Goal: Transaction & Acquisition: Purchase product/service

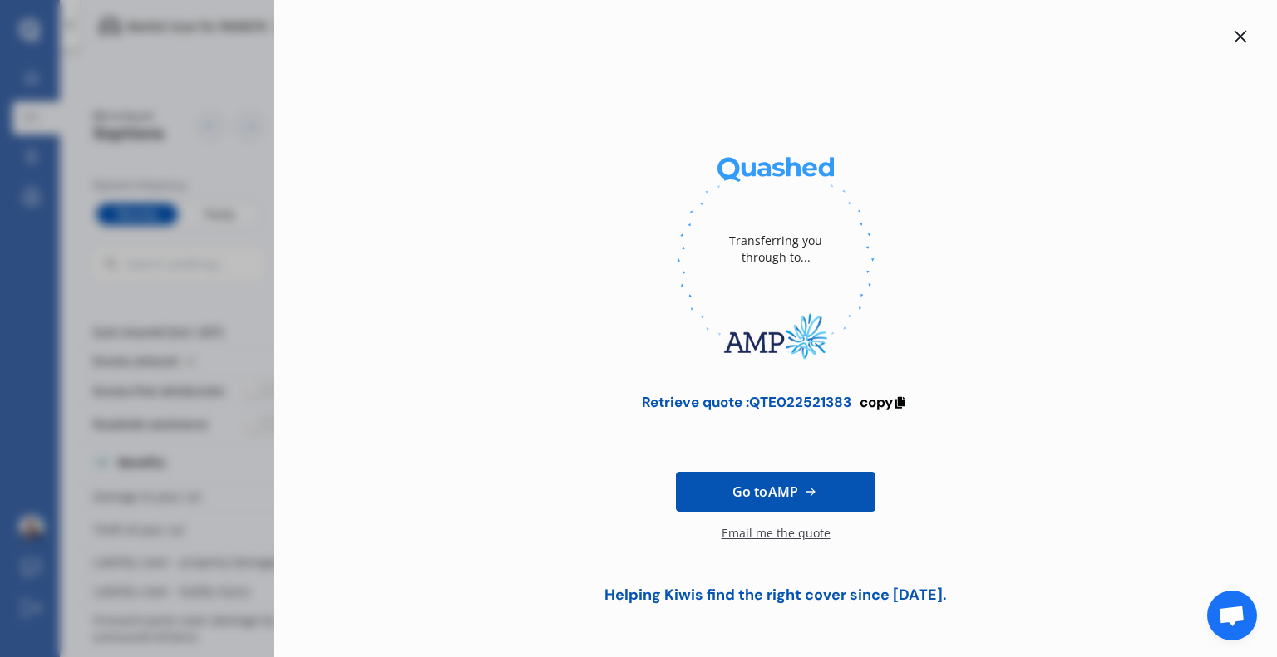
click at [764, 495] on span "Go to AMP" at bounding box center [765, 492] width 66 height 20
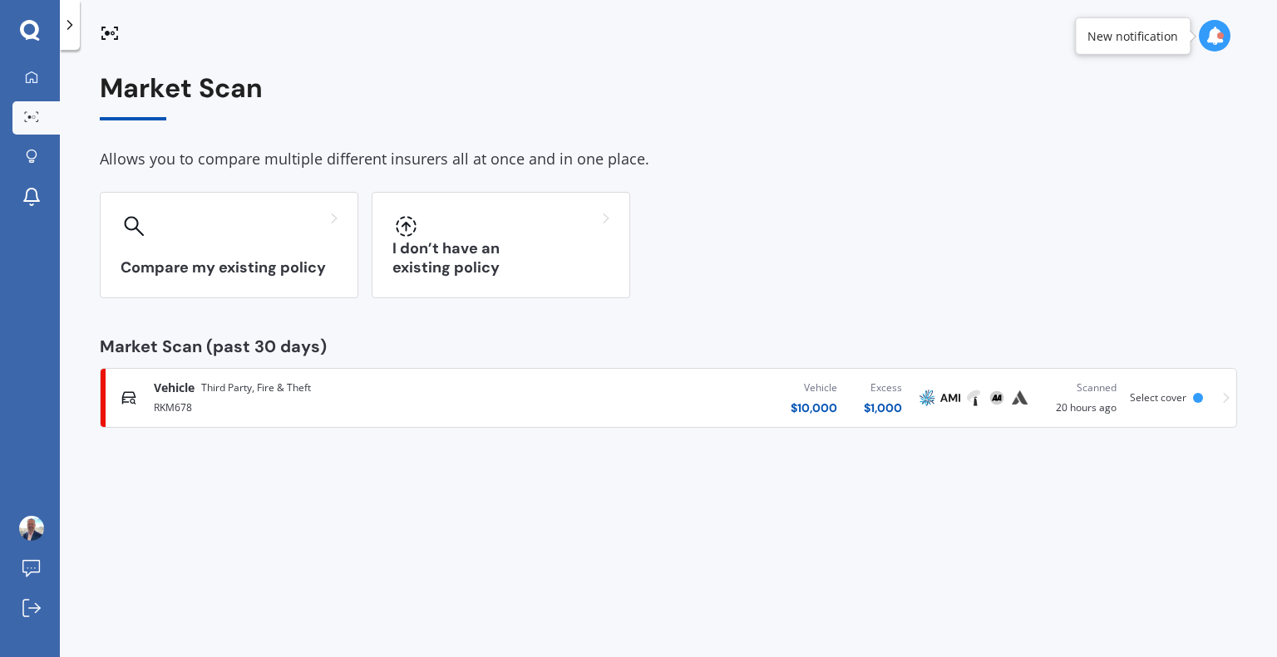
click at [608, 391] on div "Vehicle $ 10,000 Excess $ 1,000" at bounding box center [716, 398] width 397 height 50
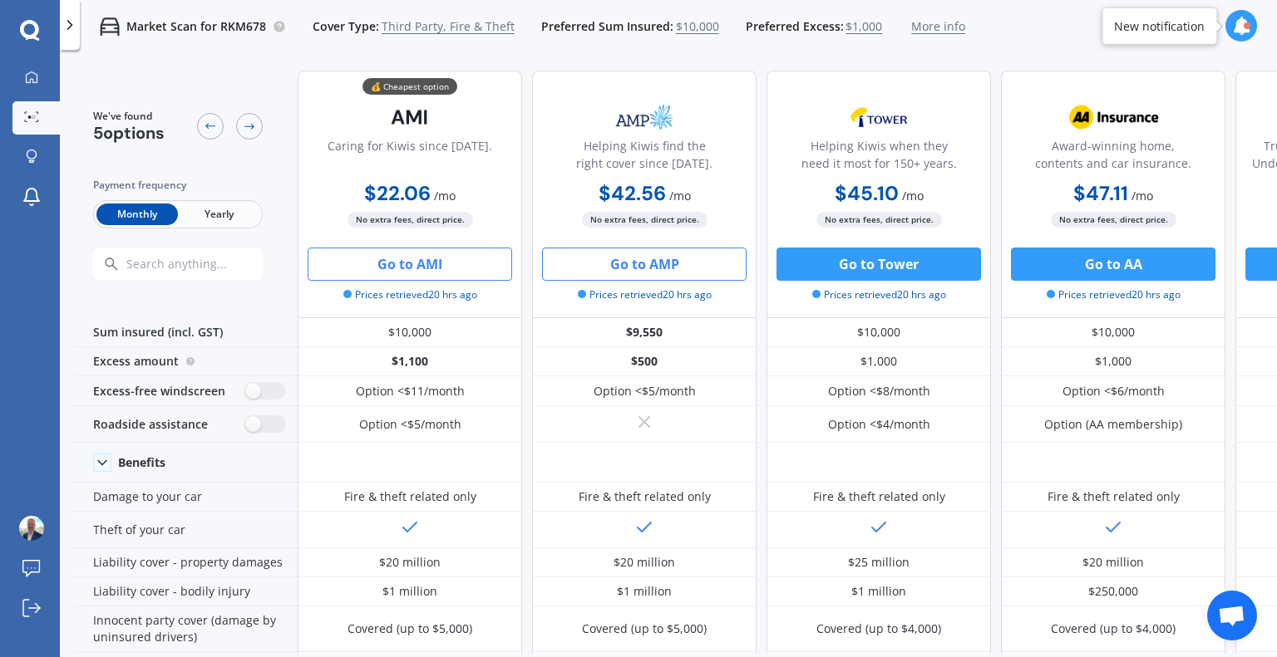
click at [408, 269] on button "Go to AMI" at bounding box center [410, 264] width 204 height 33
